Goal: Transaction & Acquisition: Obtain resource

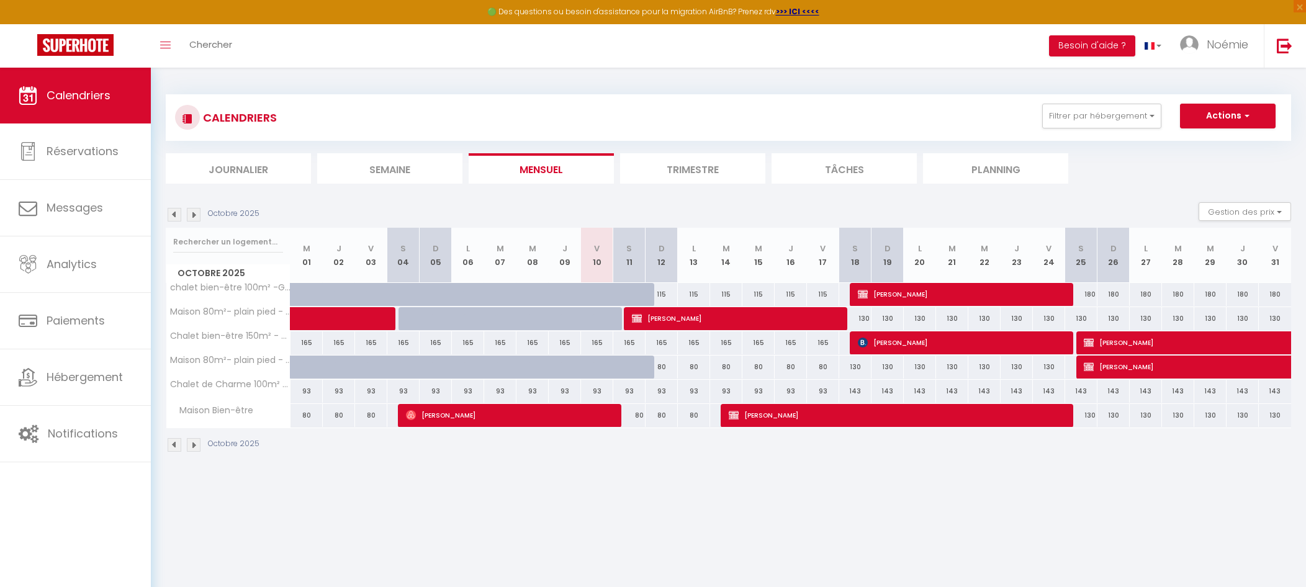
click at [195, 218] on img at bounding box center [194, 215] width 14 height 14
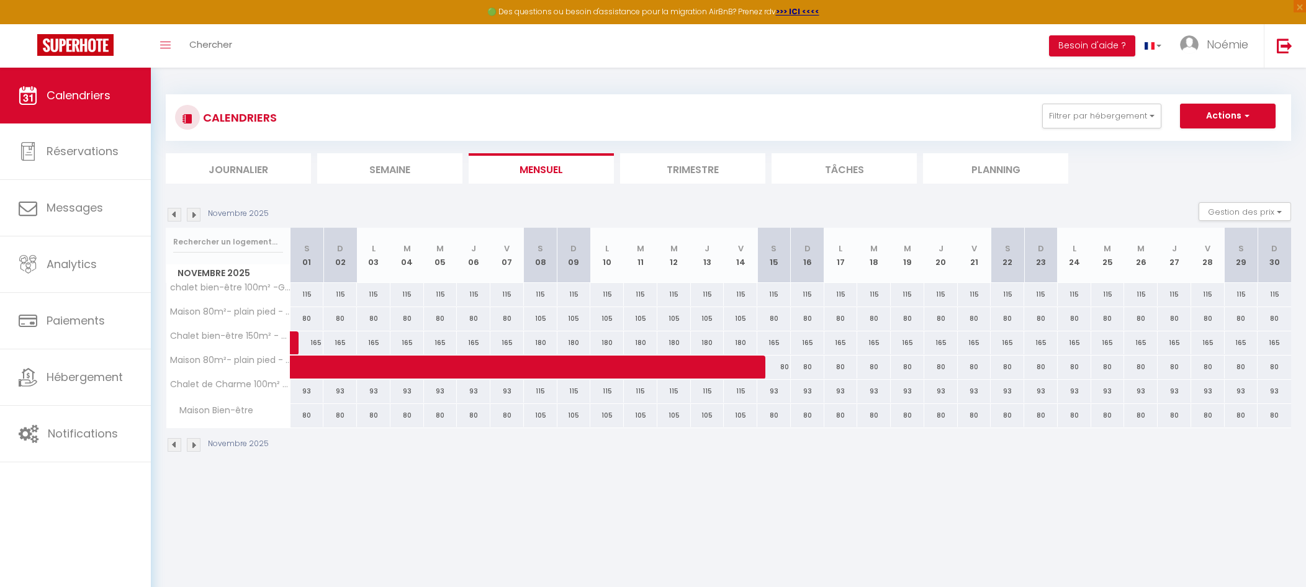
click at [194, 220] on img at bounding box center [194, 215] width 14 height 14
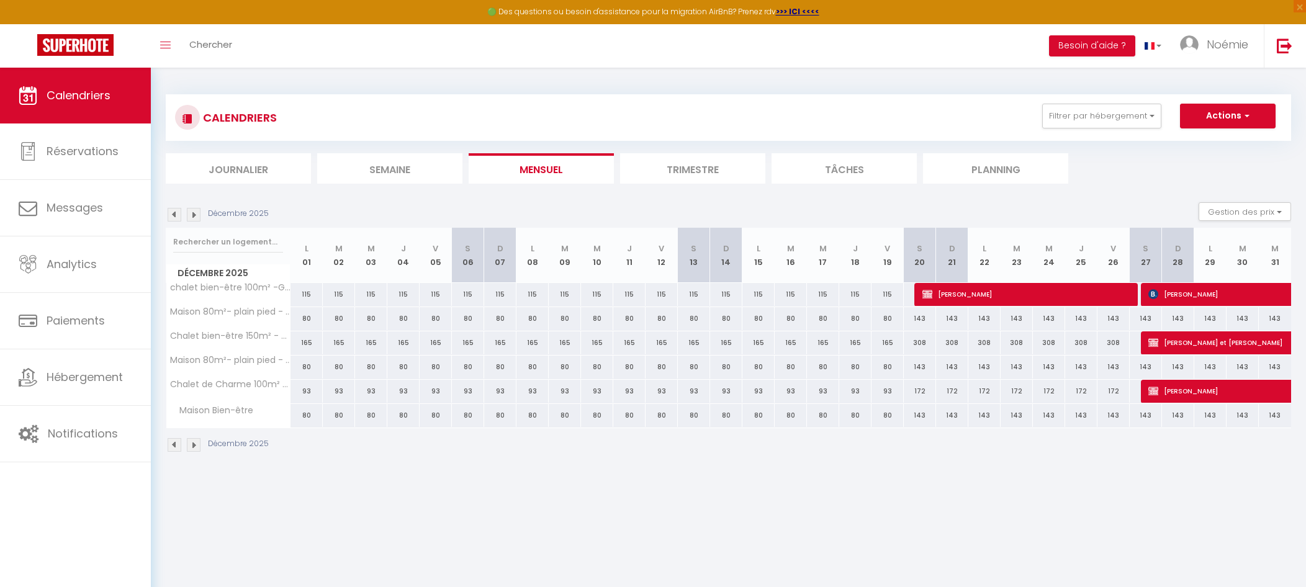
click at [196, 217] on img at bounding box center [194, 215] width 14 height 14
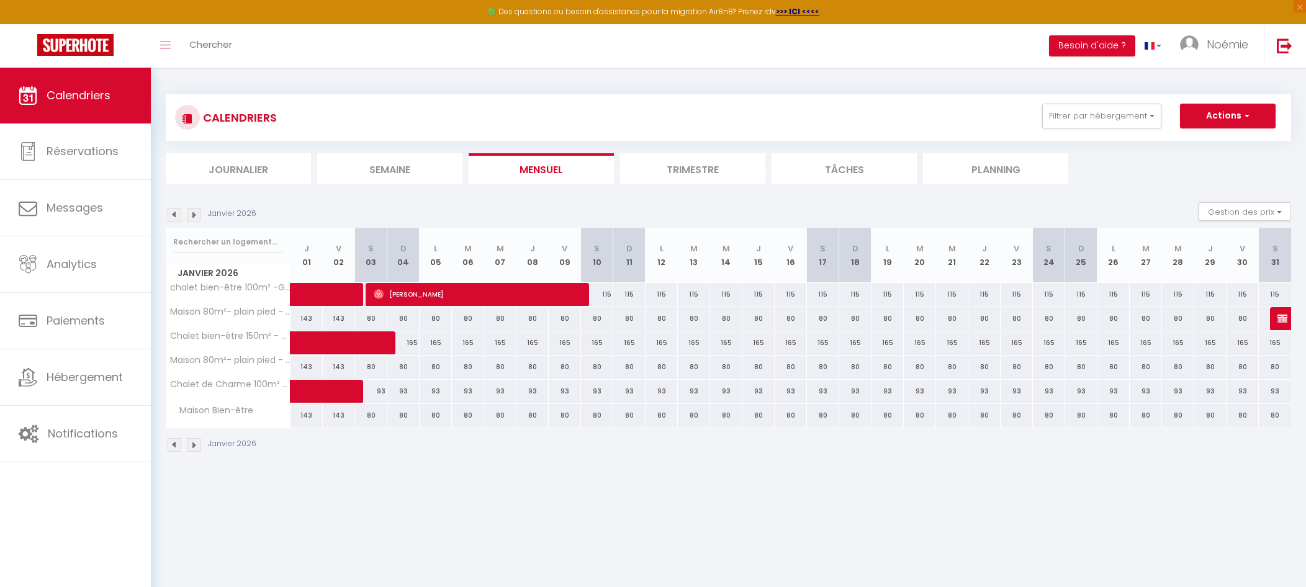
click at [189, 209] on img at bounding box center [194, 215] width 14 height 14
select select "KO"
select select "0"
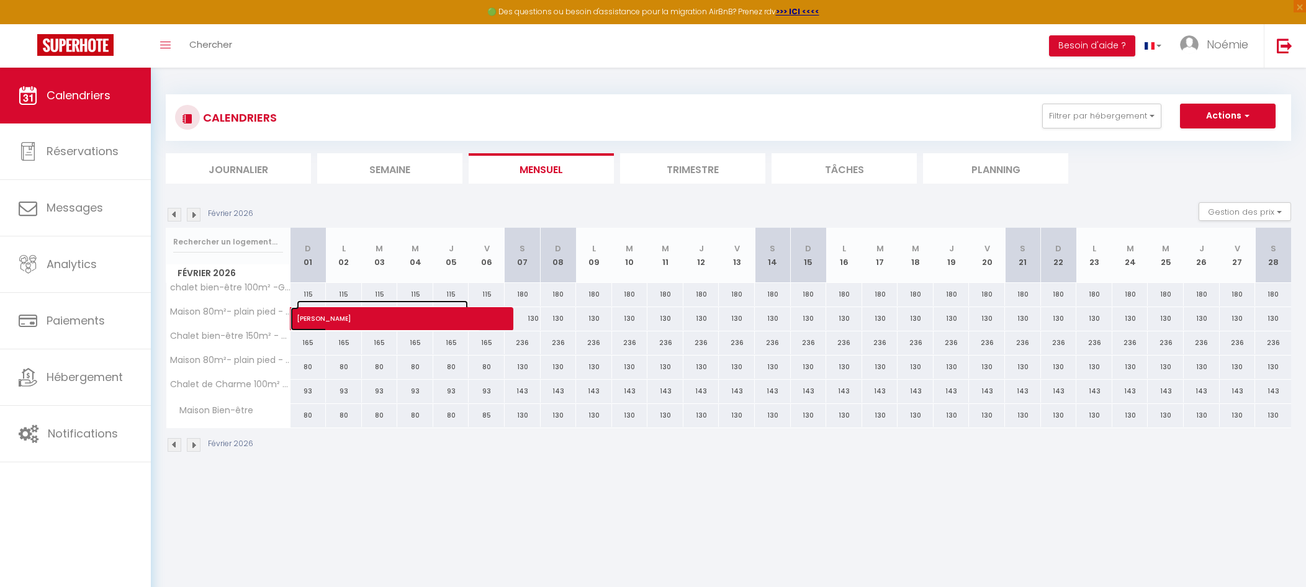
click at [385, 317] on span "Jean-Marie GILLOT" at bounding box center [382, 312] width 171 height 24
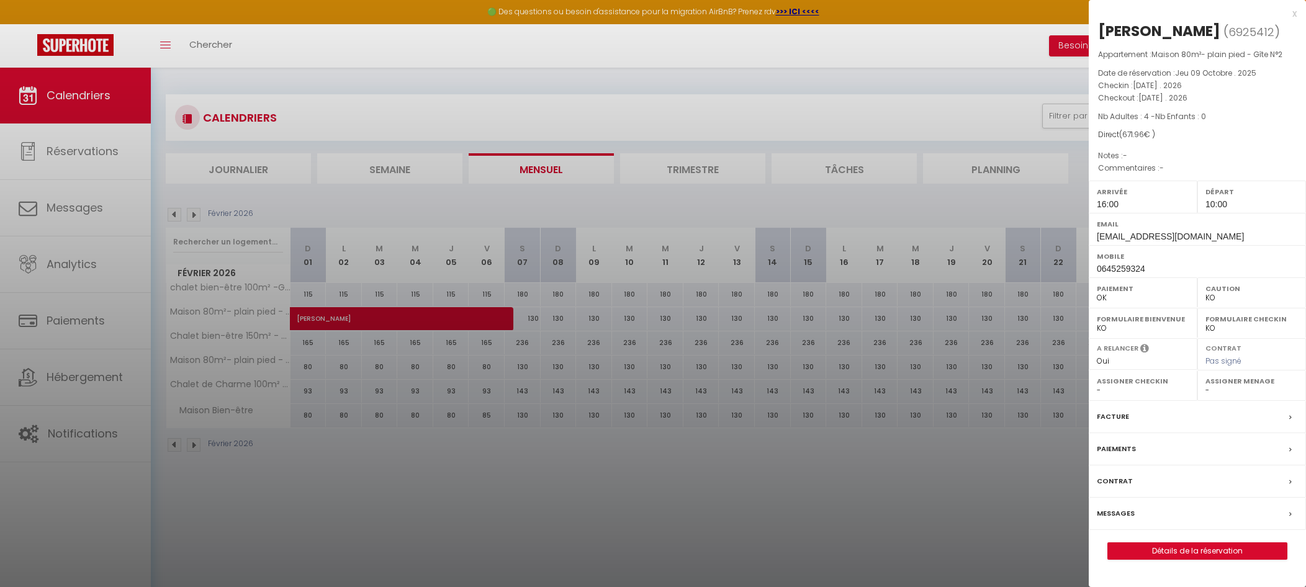
click at [1220, 480] on div "Contrat" at bounding box center [1197, 481] width 217 height 32
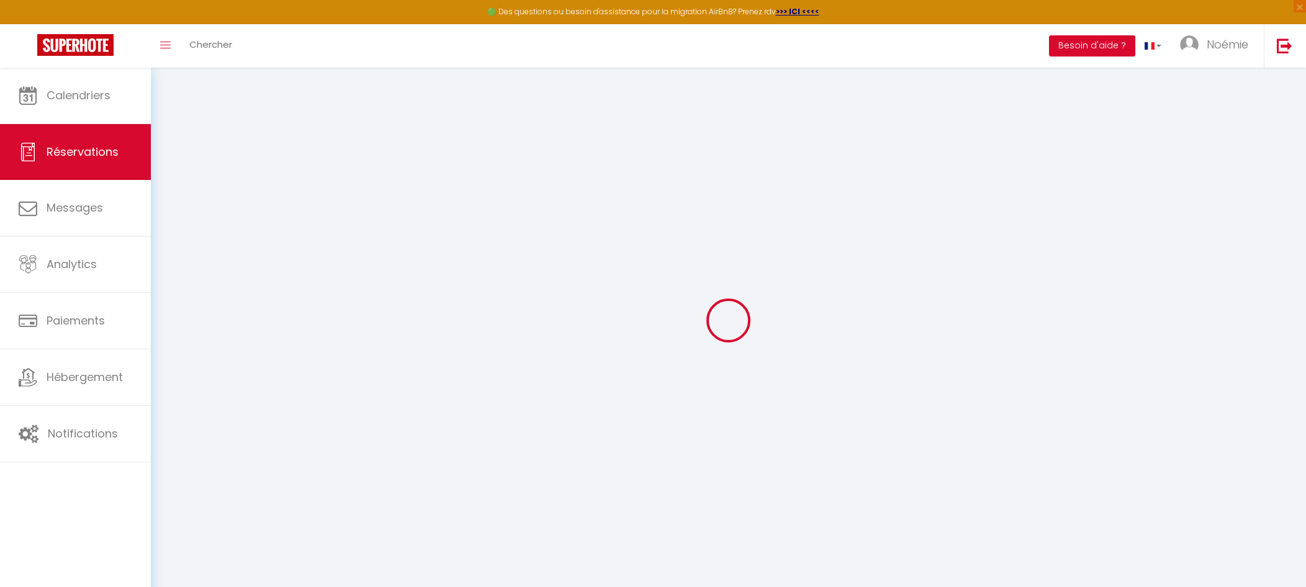
select select
checkbox input "false"
select select
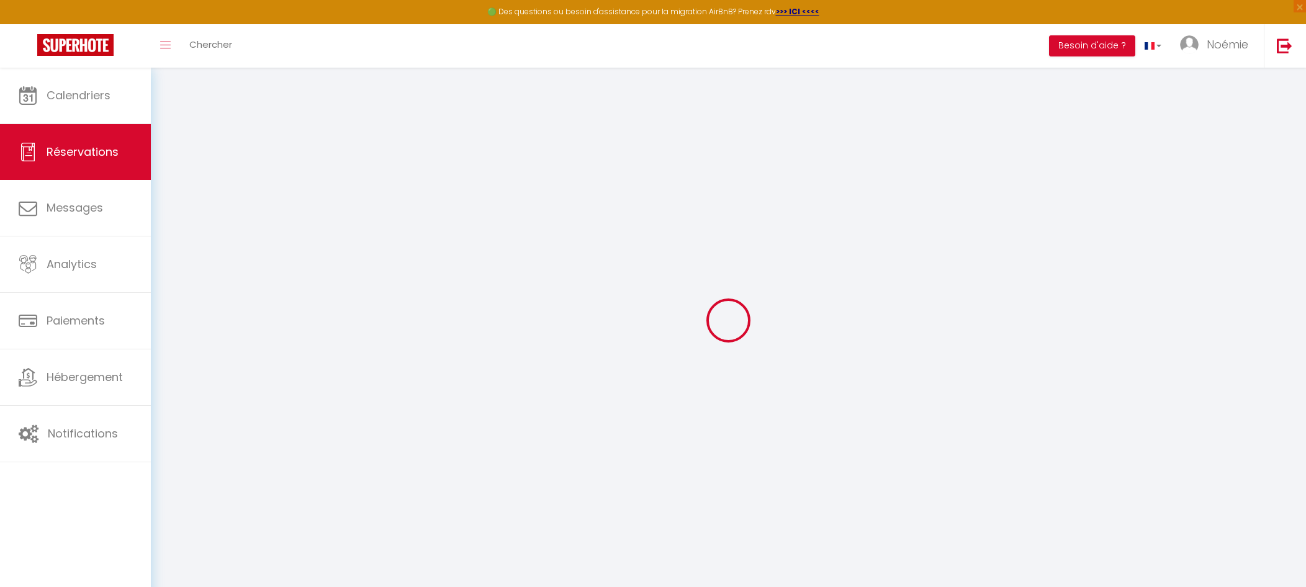
checkbox input "false"
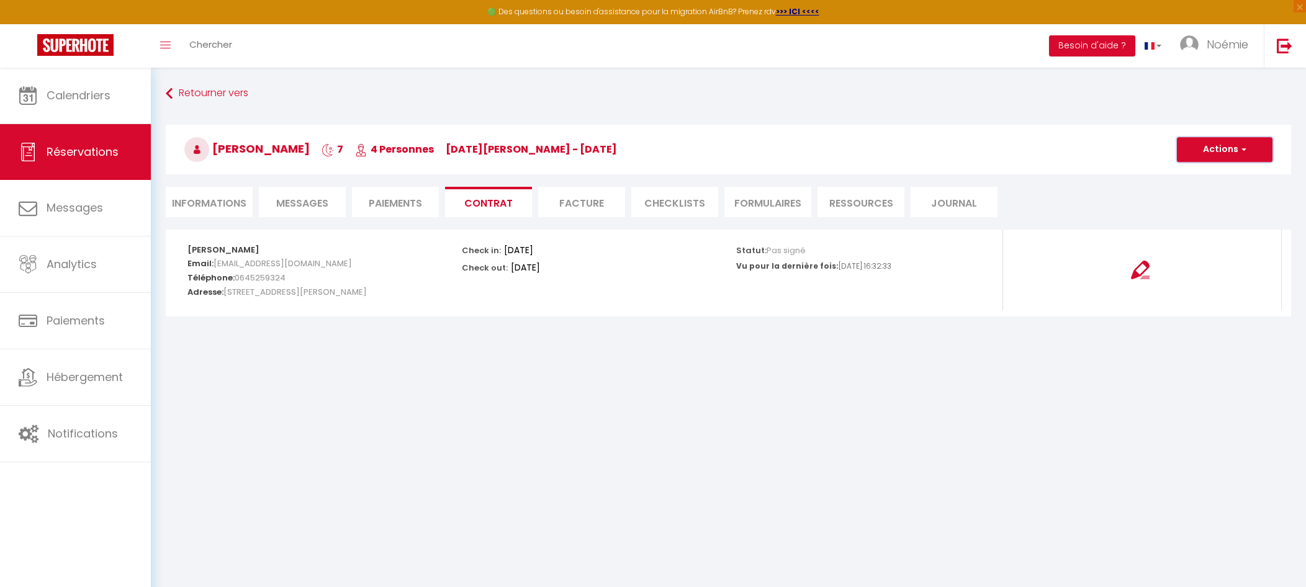
click at [1234, 144] on button "Actions" at bounding box center [1225, 149] width 96 height 25
click at [1224, 178] on link "Voir le contrat" at bounding box center [1215, 177] width 104 height 16
click at [1133, 274] on img at bounding box center [1140, 270] width 19 height 19
click at [1267, 139] on button "Actions" at bounding box center [1225, 149] width 96 height 25
click at [1228, 176] on link "Voir le contrat" at bounding box center [1215, 177] width 104 height 16
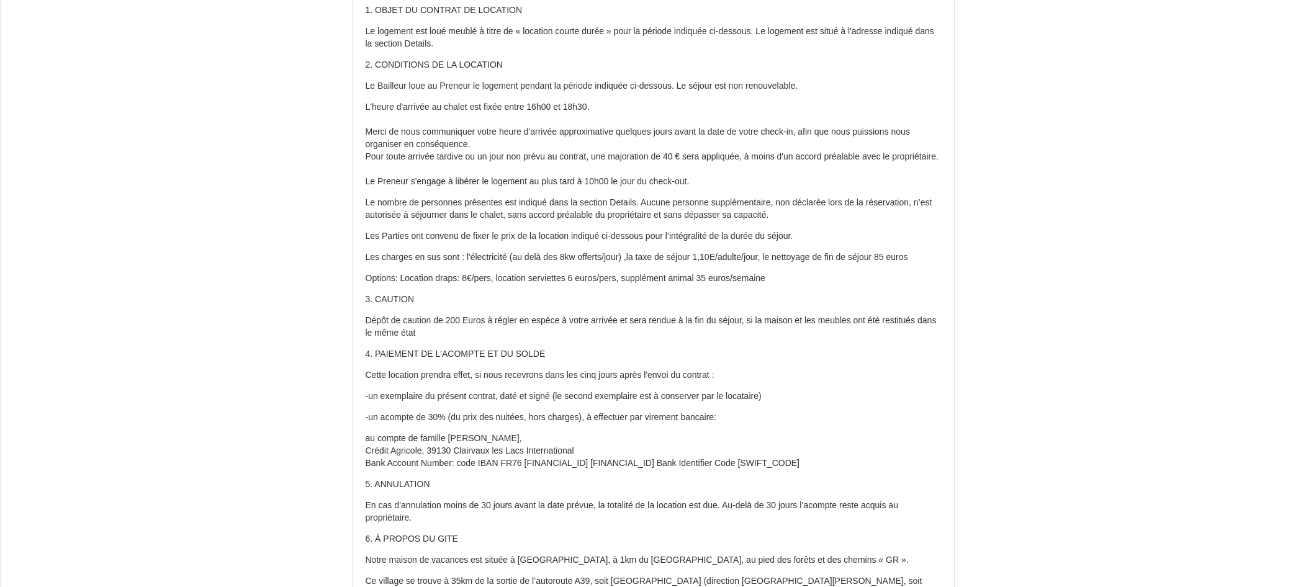
scroll to position [197, 0]
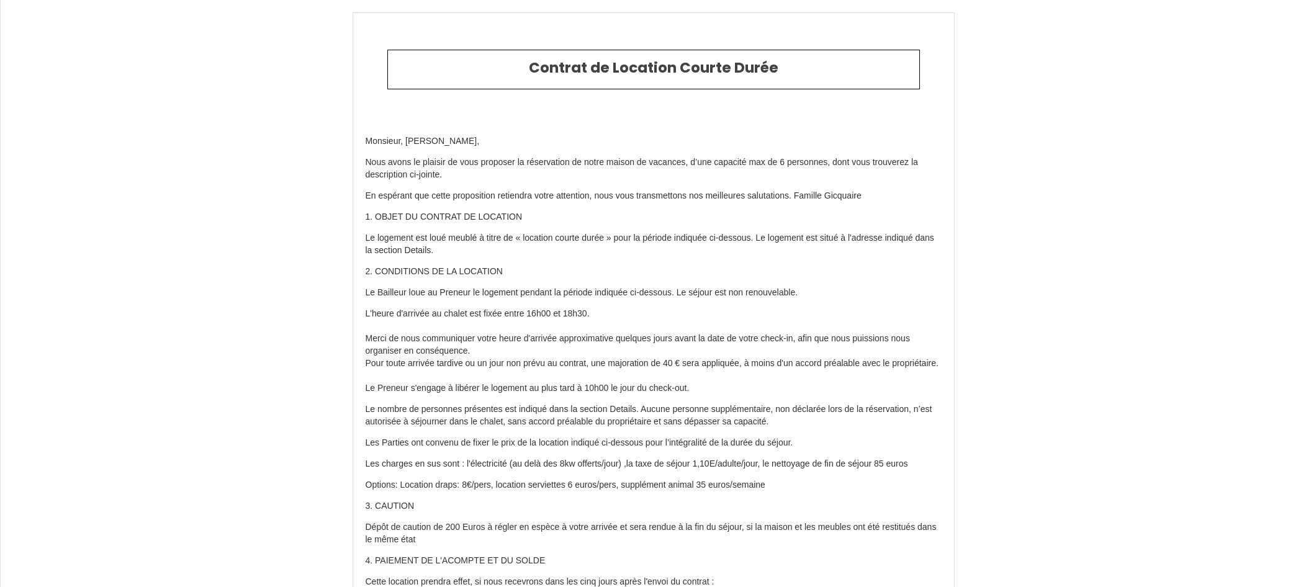
click at [806, 86] on div "Contrat de Location Courte Durée" at bounding box center [653, 70] width 533 height 40
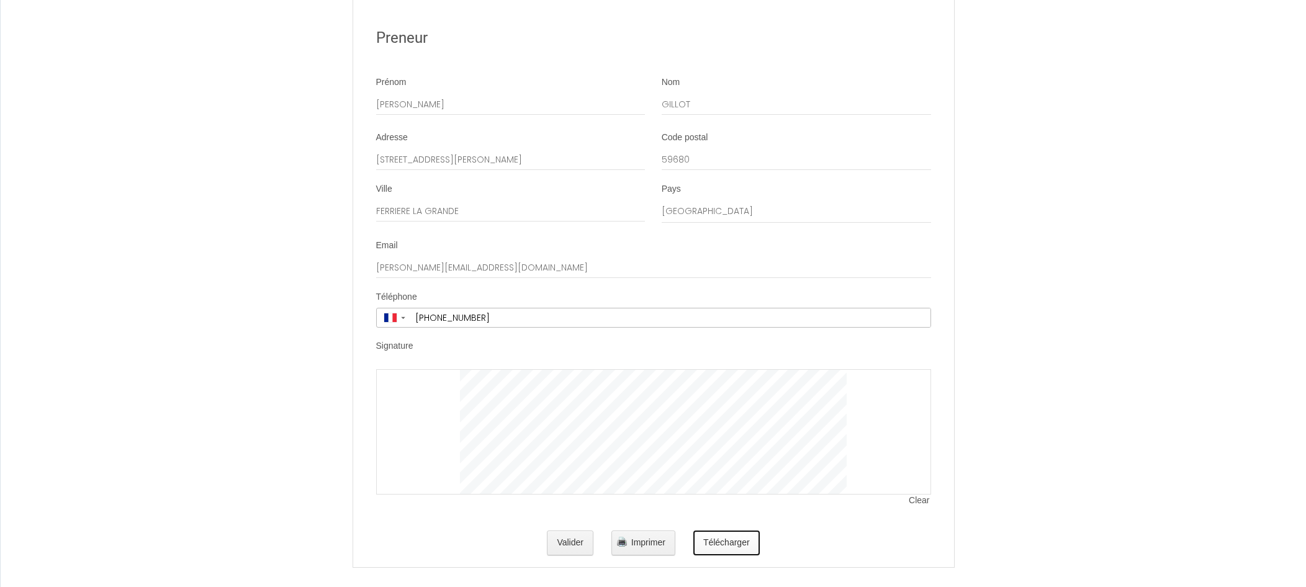
click at [721, 531] on button "Télécharger" at bounding box center [726, 543] width 66 height 25
